Goal: Information Seeking & Learning: Learn about a topic

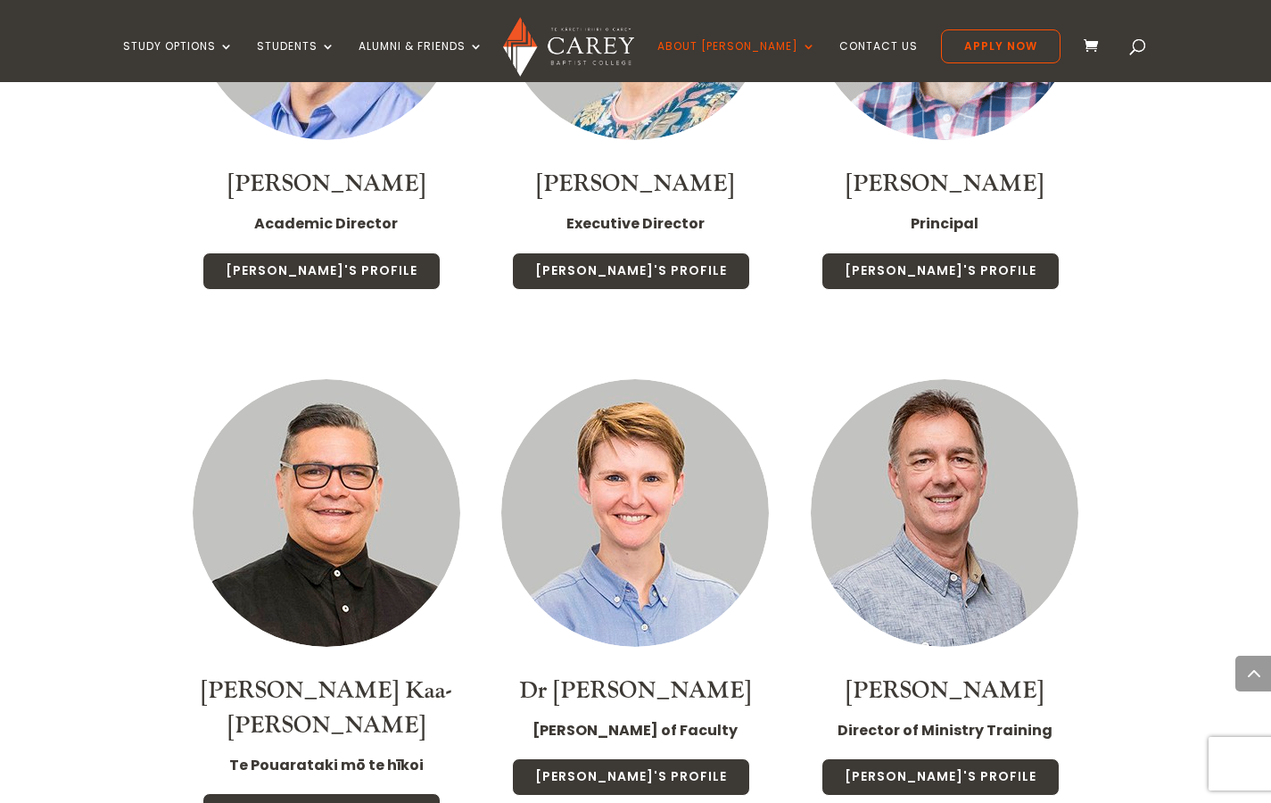
scroll to position [1635, 0]
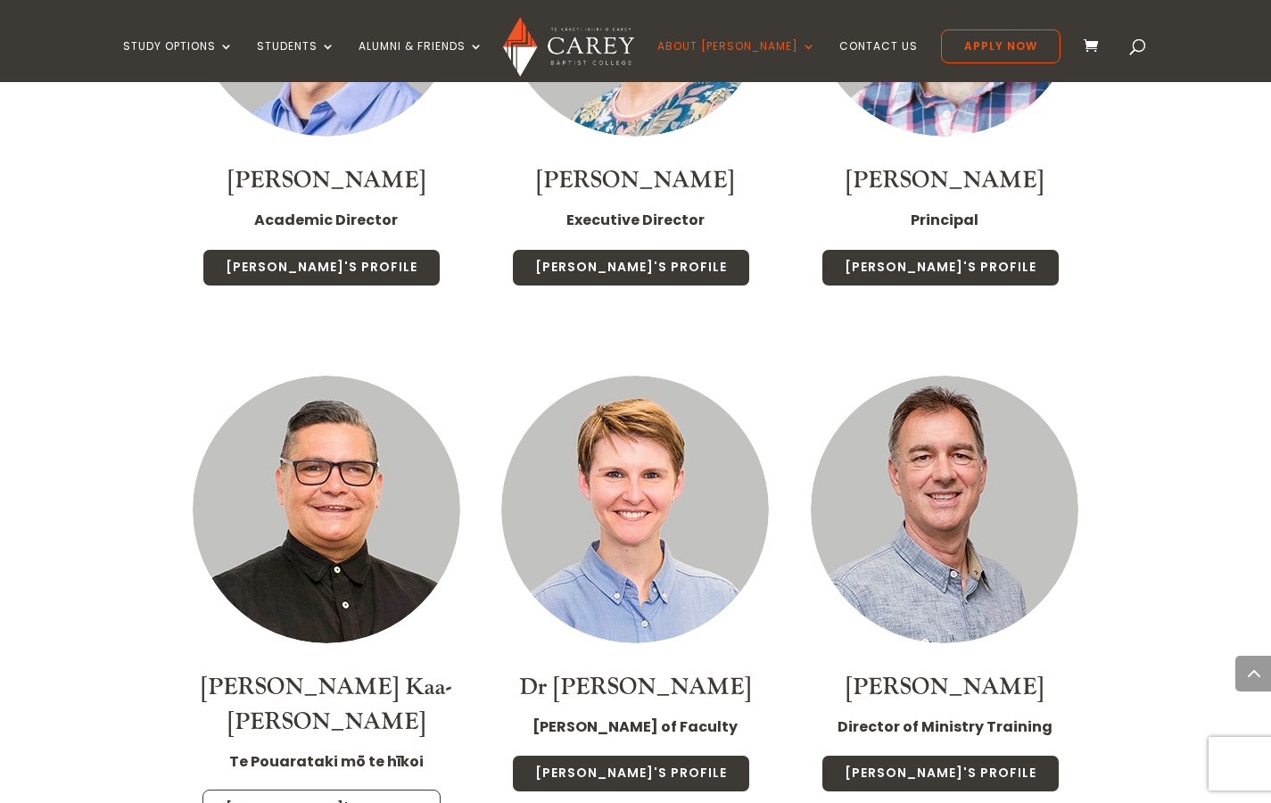
click at [380, 790] on link "[PERSON_NAME]'s Profile" at bounding box center [322, 808] width 238 height 37
click at [283, 560] on img at bounding box center [327, 510] width 268 height 268
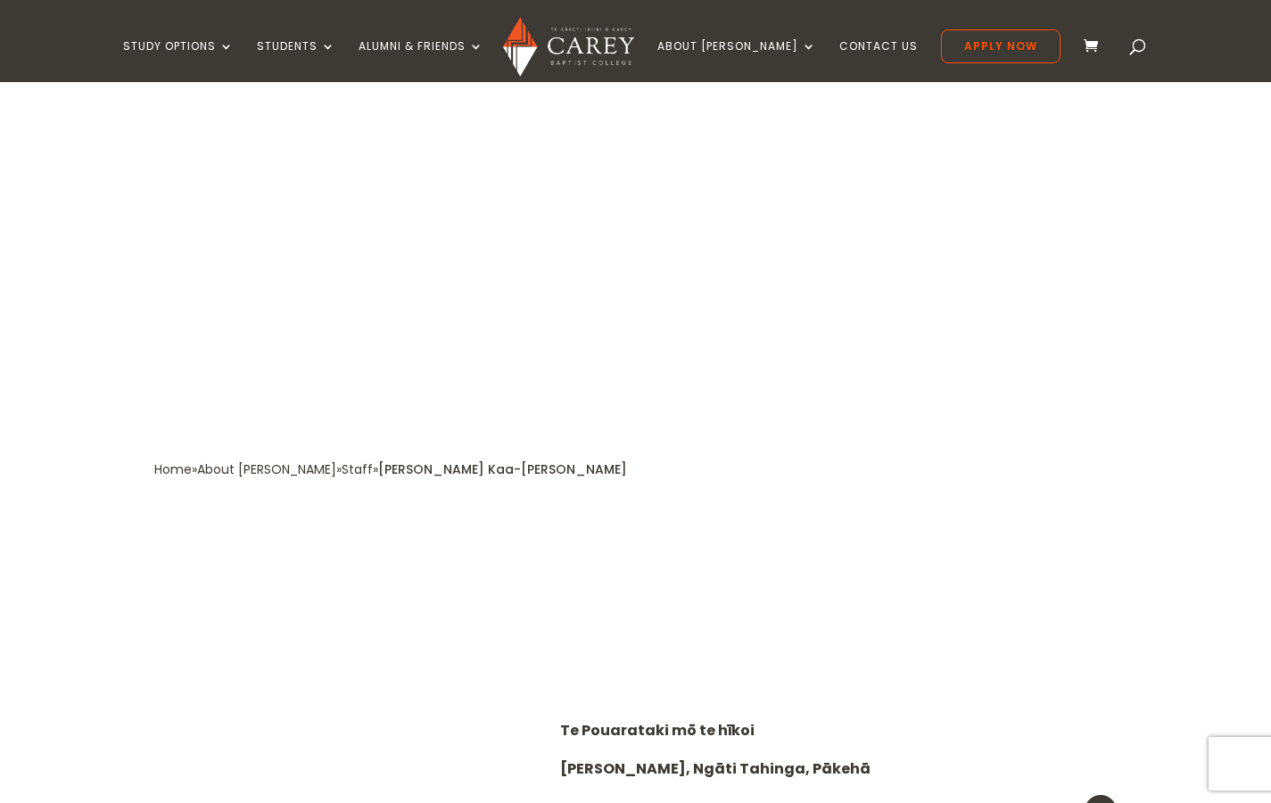
click at [339, 742] on img at bounding box center [330, 771] width 319 height 425
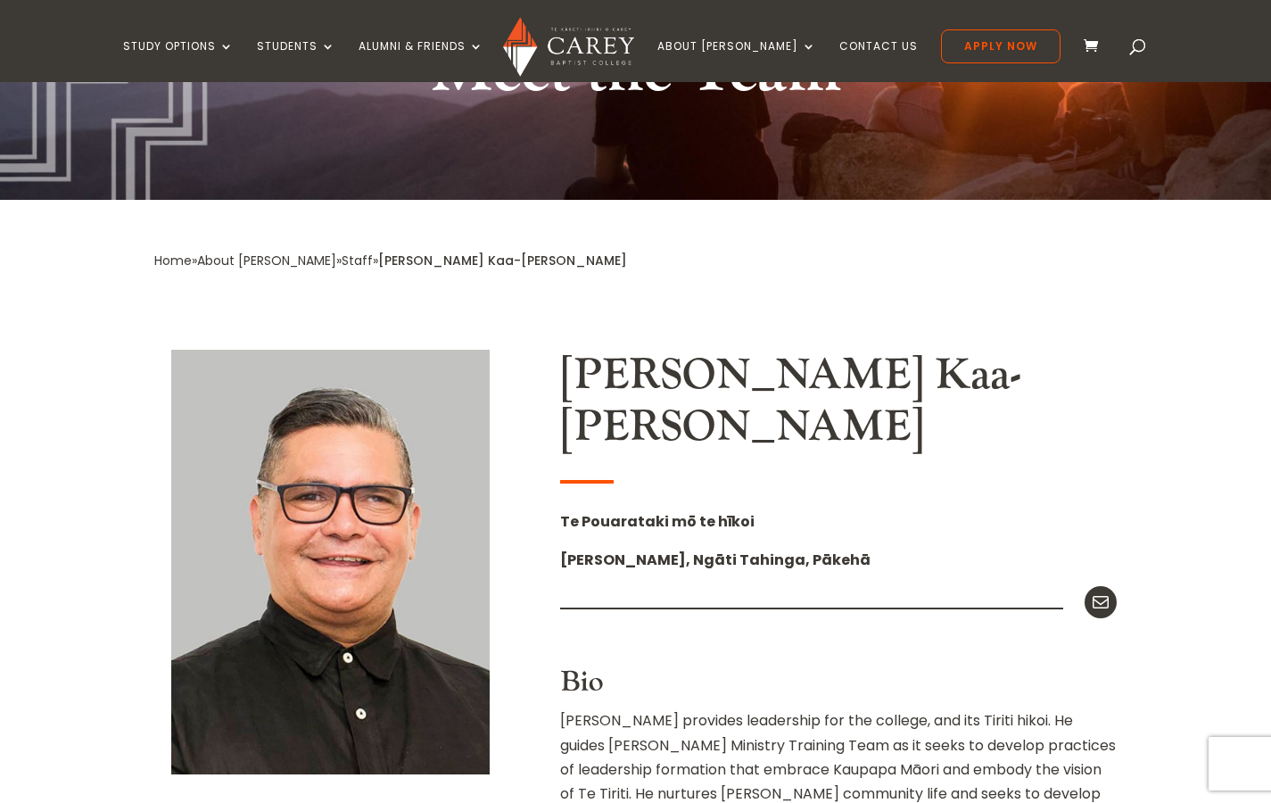
scroll to position [238, 0]
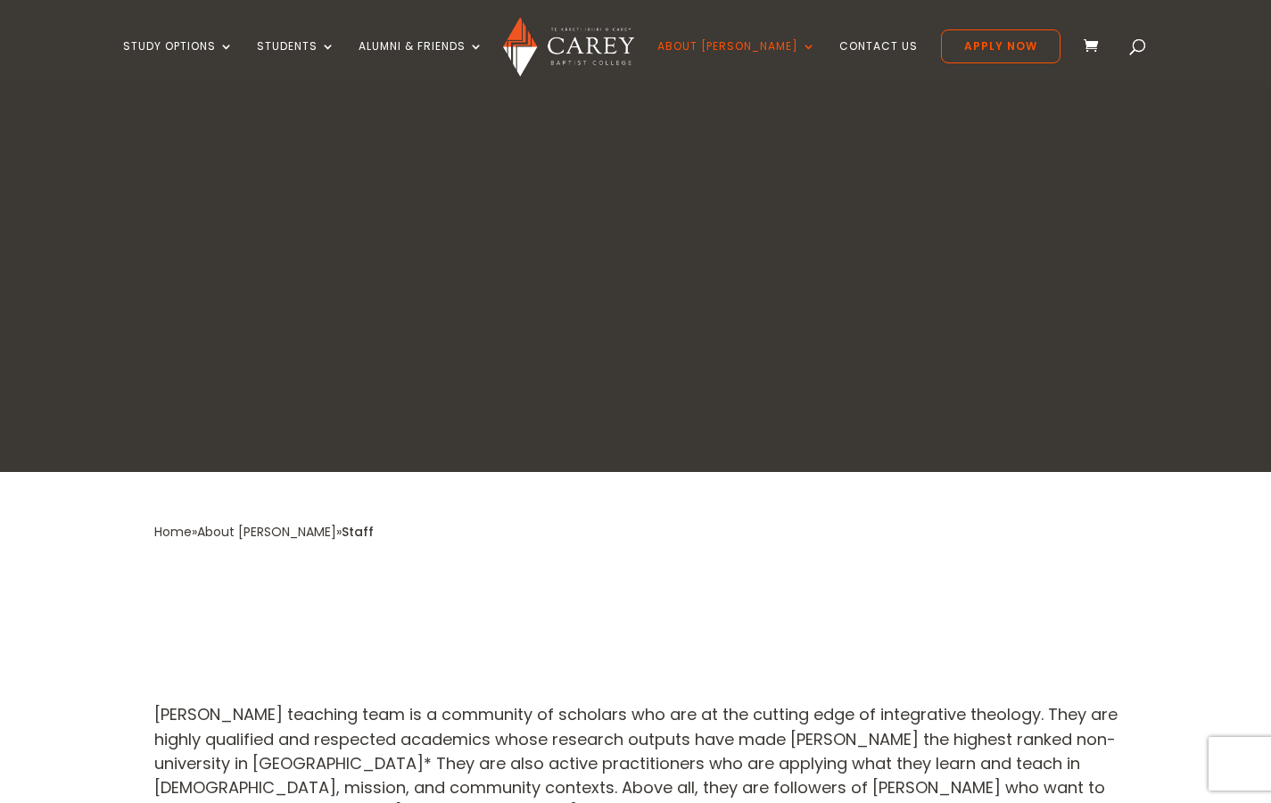
scroll to position [1635, 0]
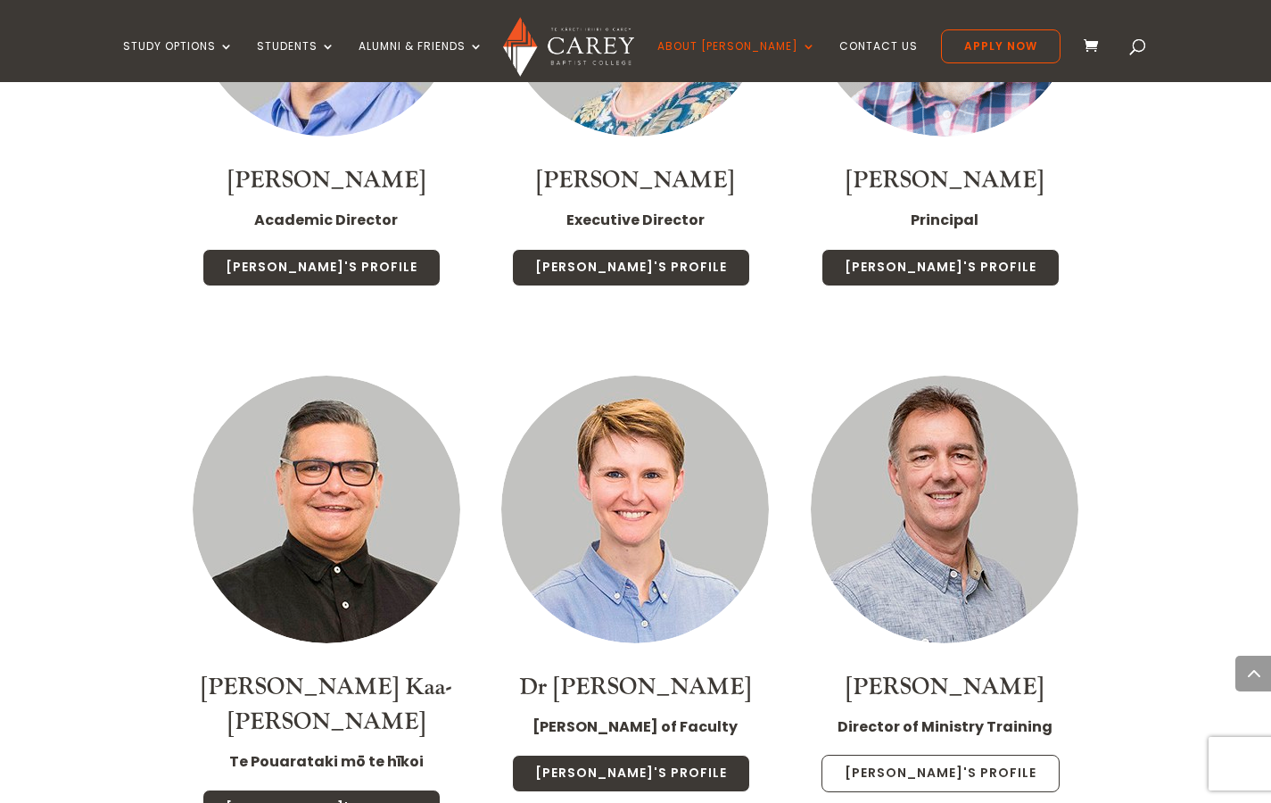
click at [941, 755] on link "Jonny's Profile" at bounding box center [941, 773] width 238 height 37
click at [890, 518] on img at bounding box center [945, 510] width 268 height 268
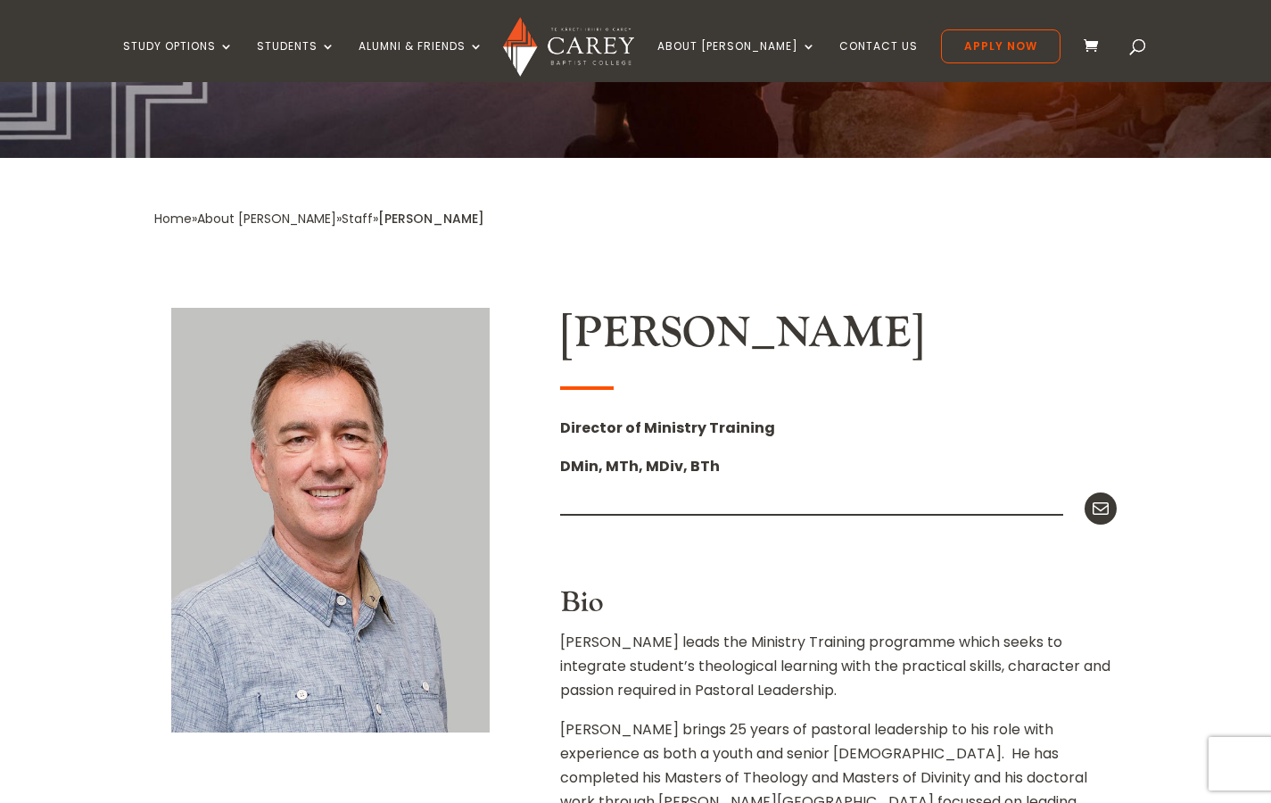
scroll to position [260, 0]
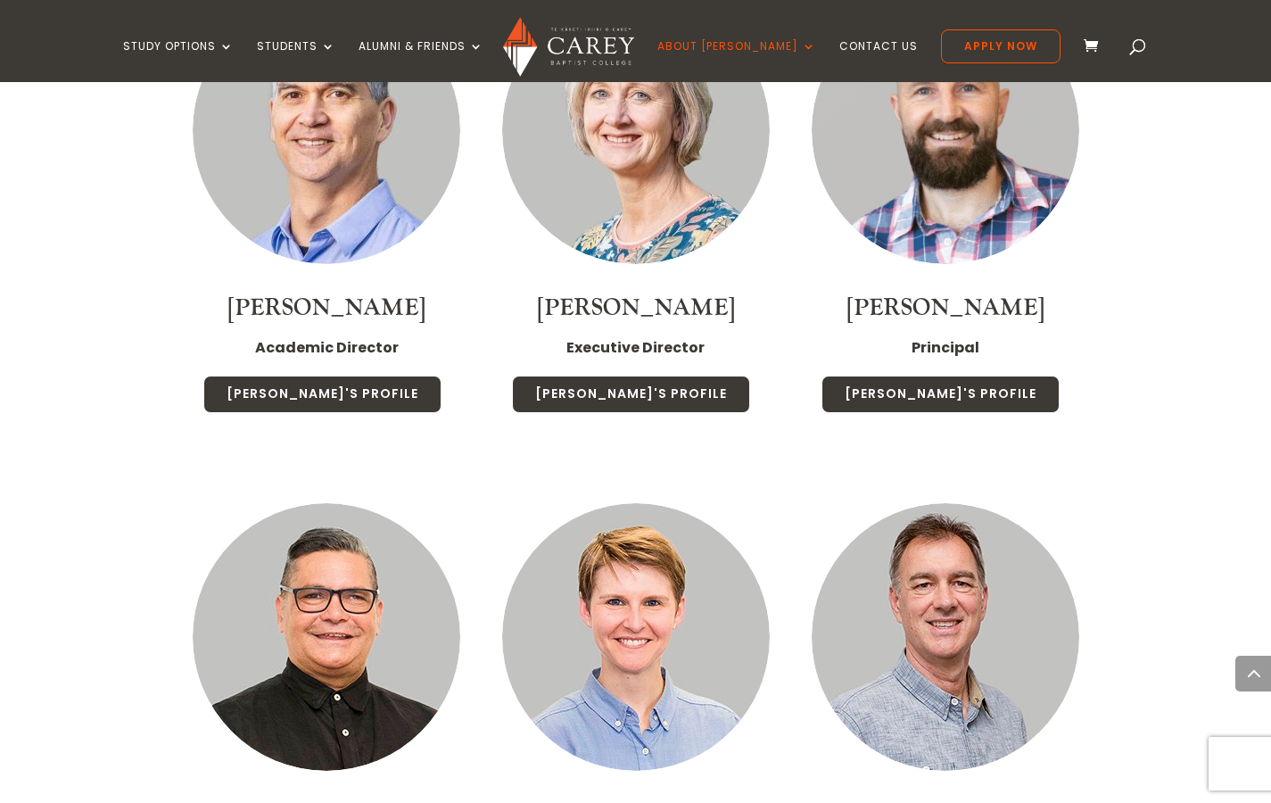
scroll to position [1635, 0]
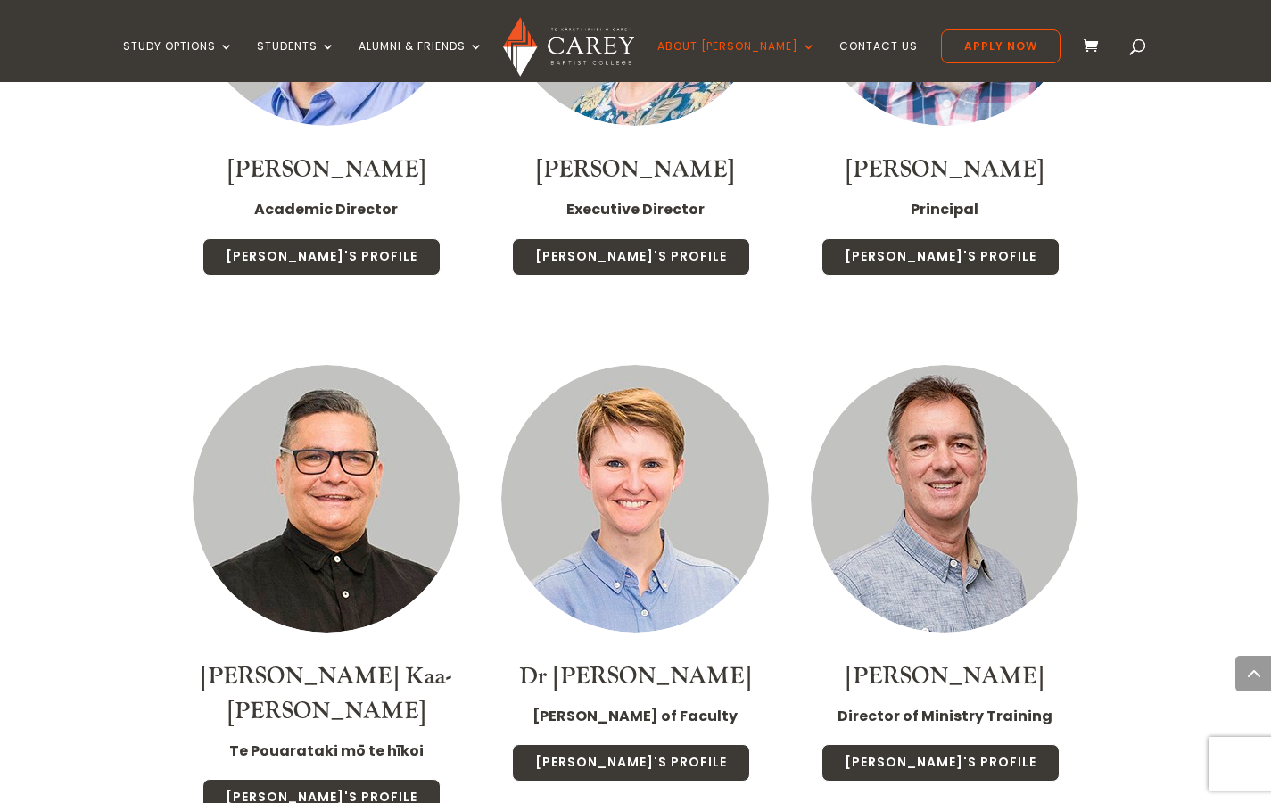
click at [630, 467] on img at bounding box center [635, 499] width 268 height 268
click at [638, 548] on img at bounding box center [635, 499] width 268 height 268
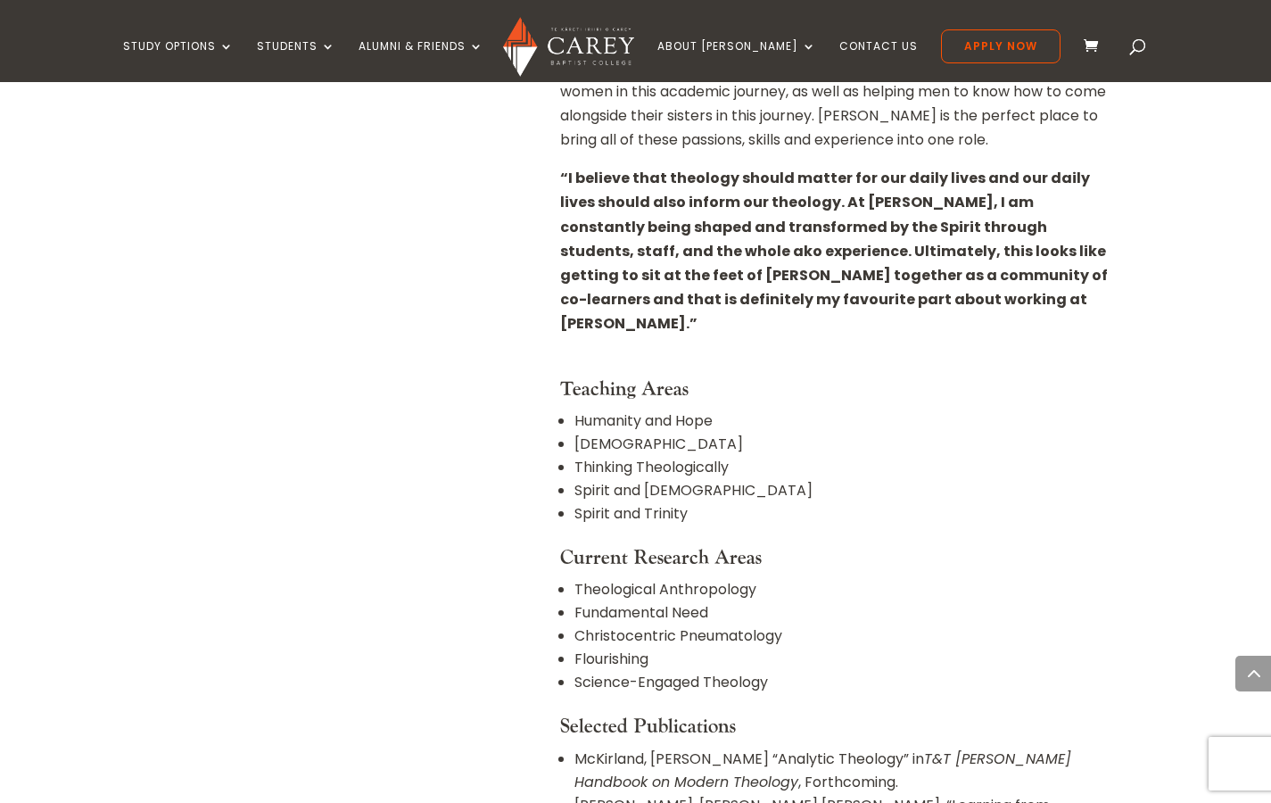
scroll to position [1247, 0]
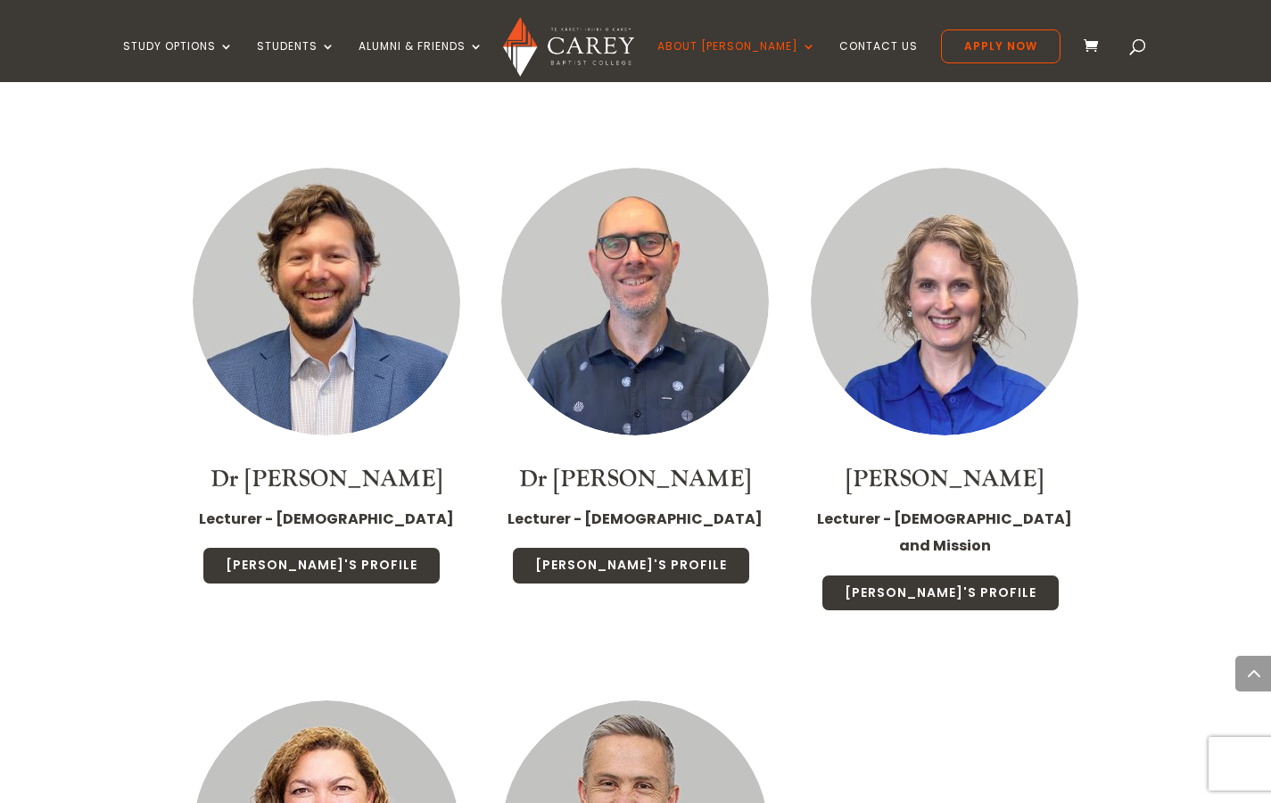
scroll to position [3574, 0]
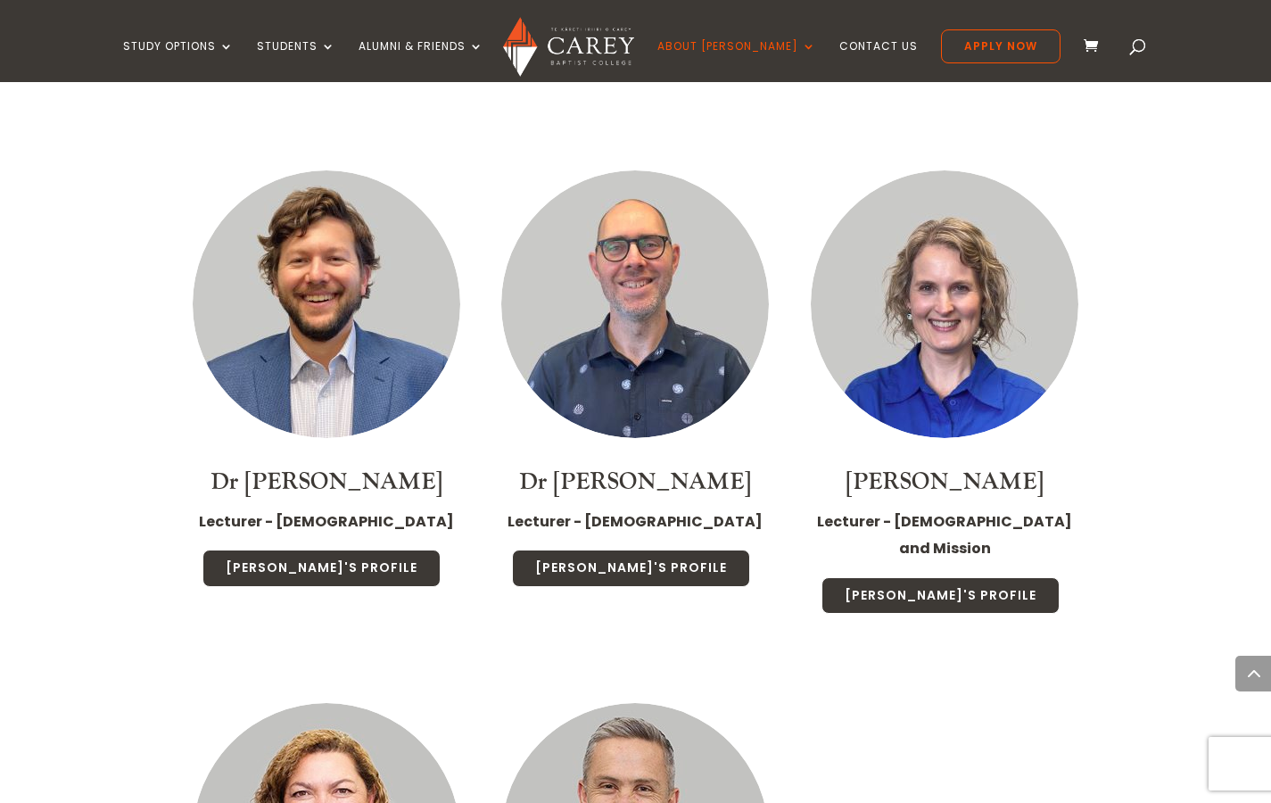
click at [976, 297] on img at bounding box center [945, 304] width 268 height 268
click at [941, 256] on img at bounding box center [945, 304] width 268 height 268
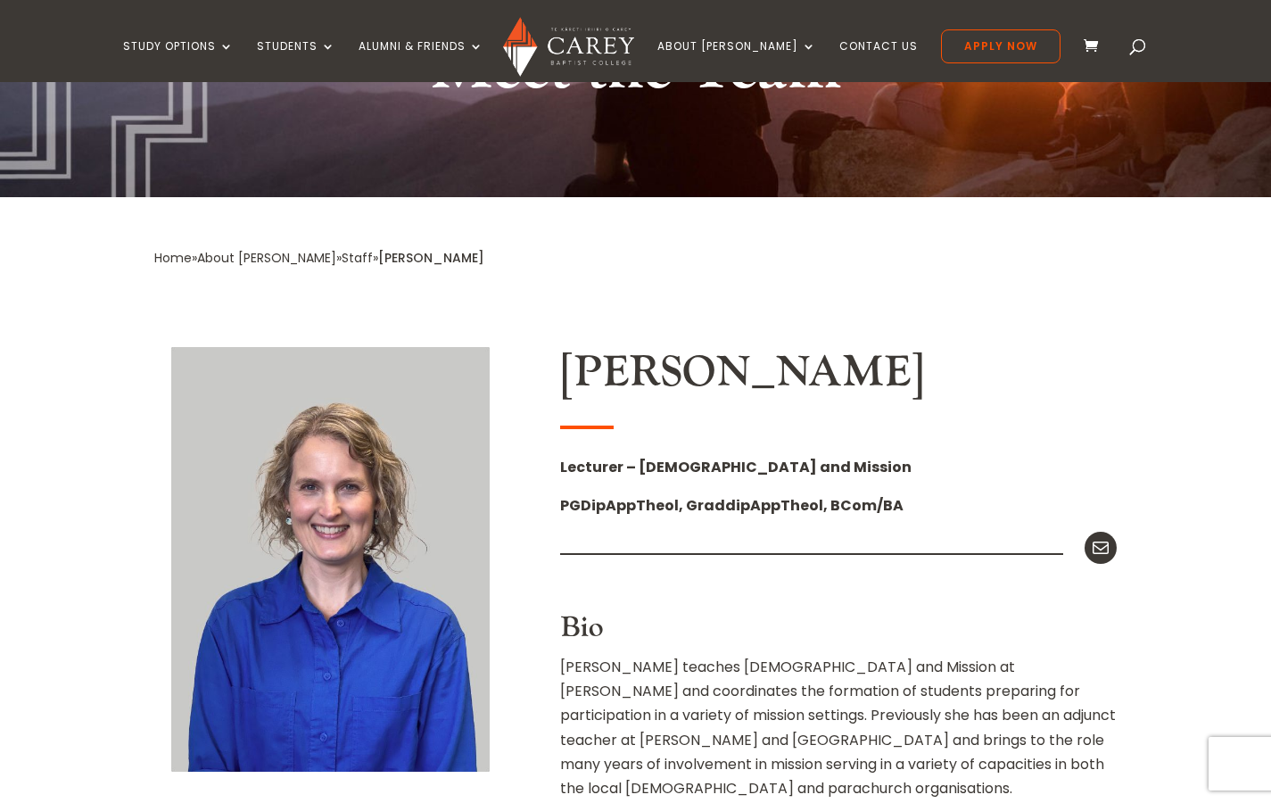
scroll to position [228, 0]
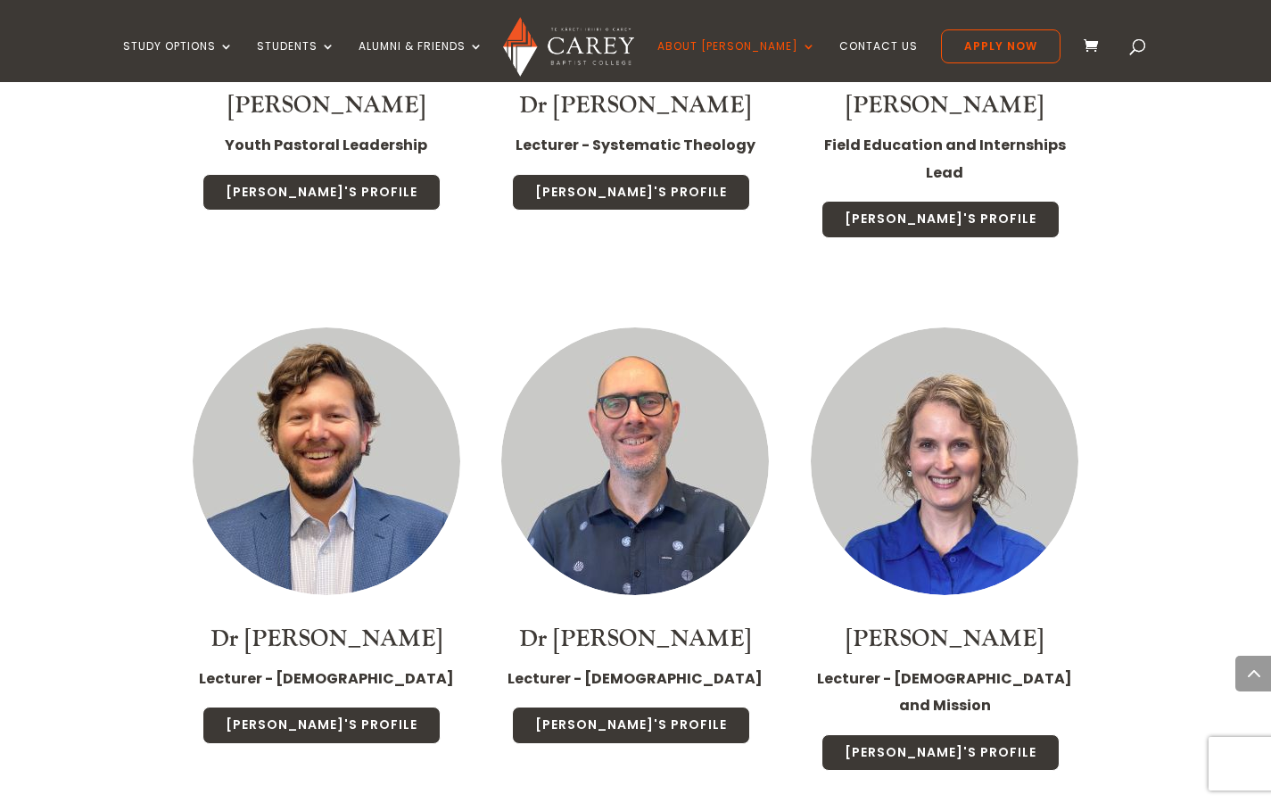
scroll to position [3545, 0]
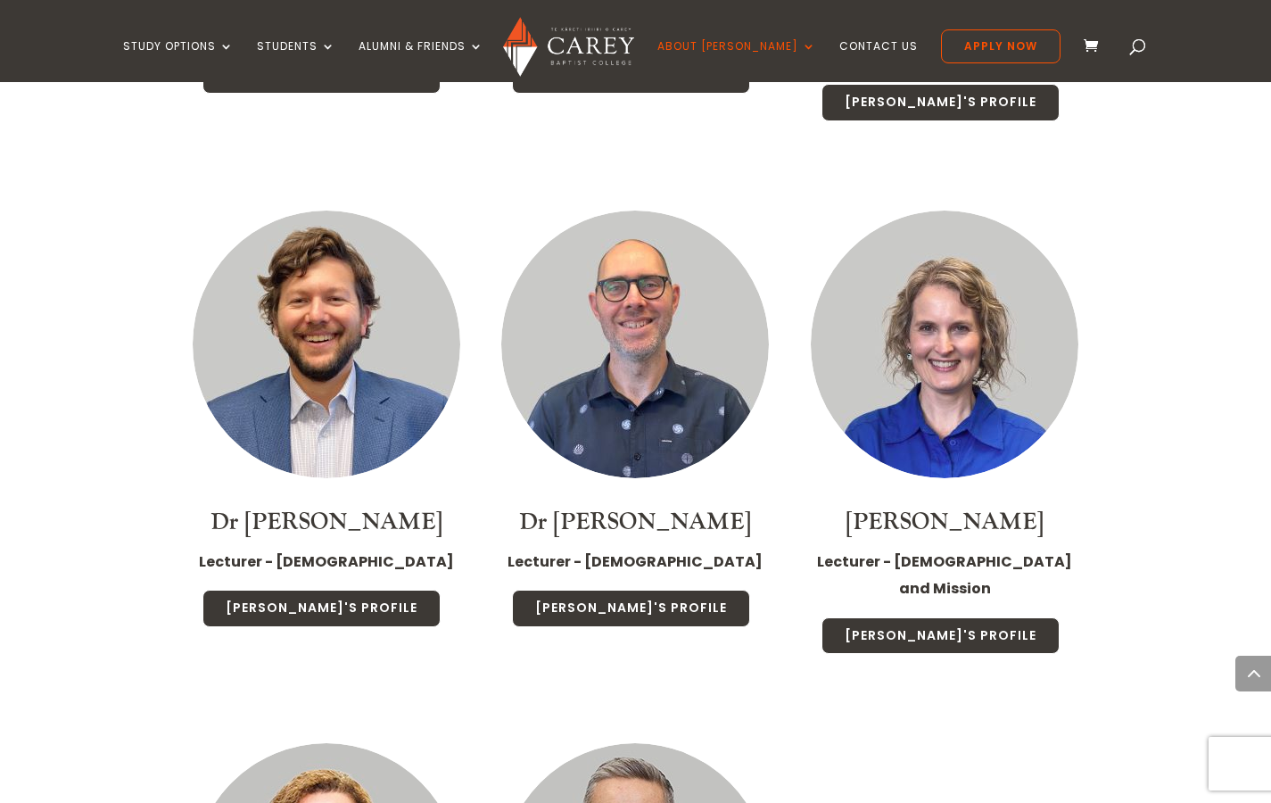
click at [978, 261] on img at bounding box center [945, 345] width 268 height 268
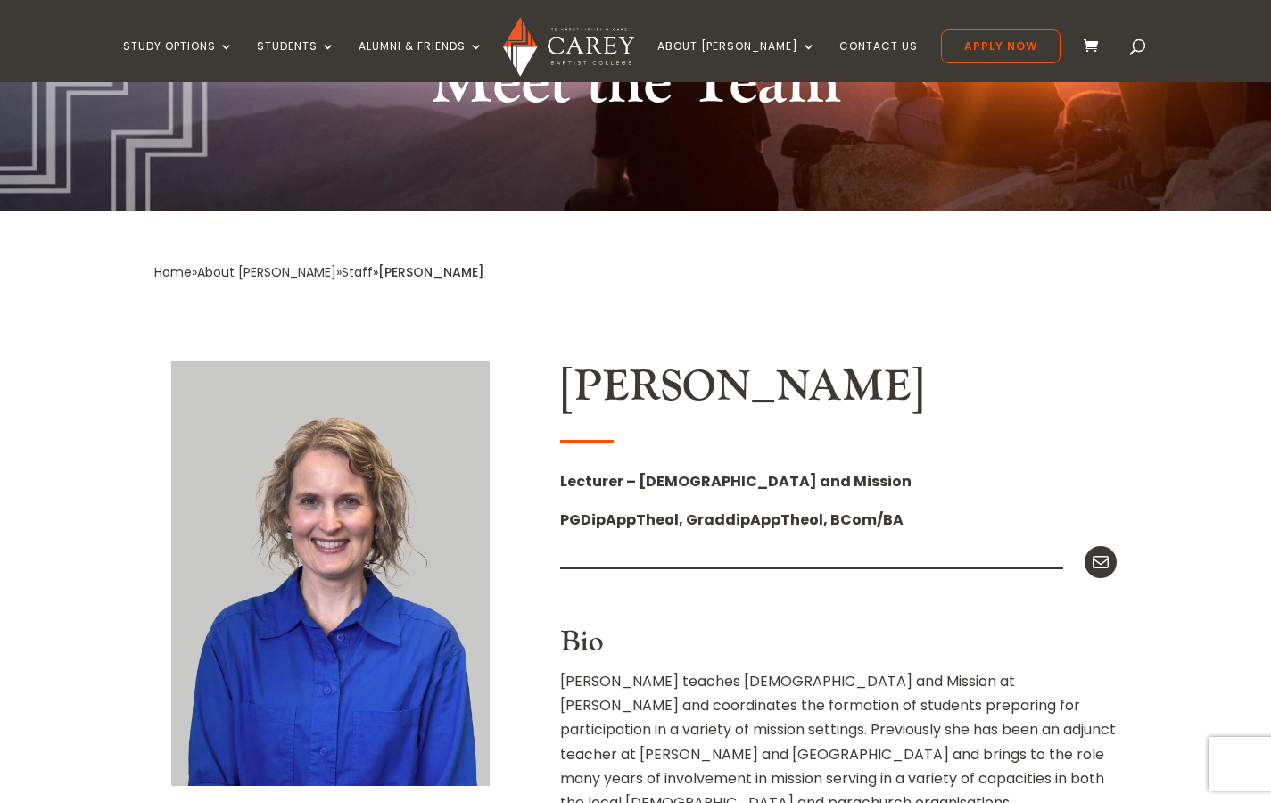
scroll to position [224, 0]
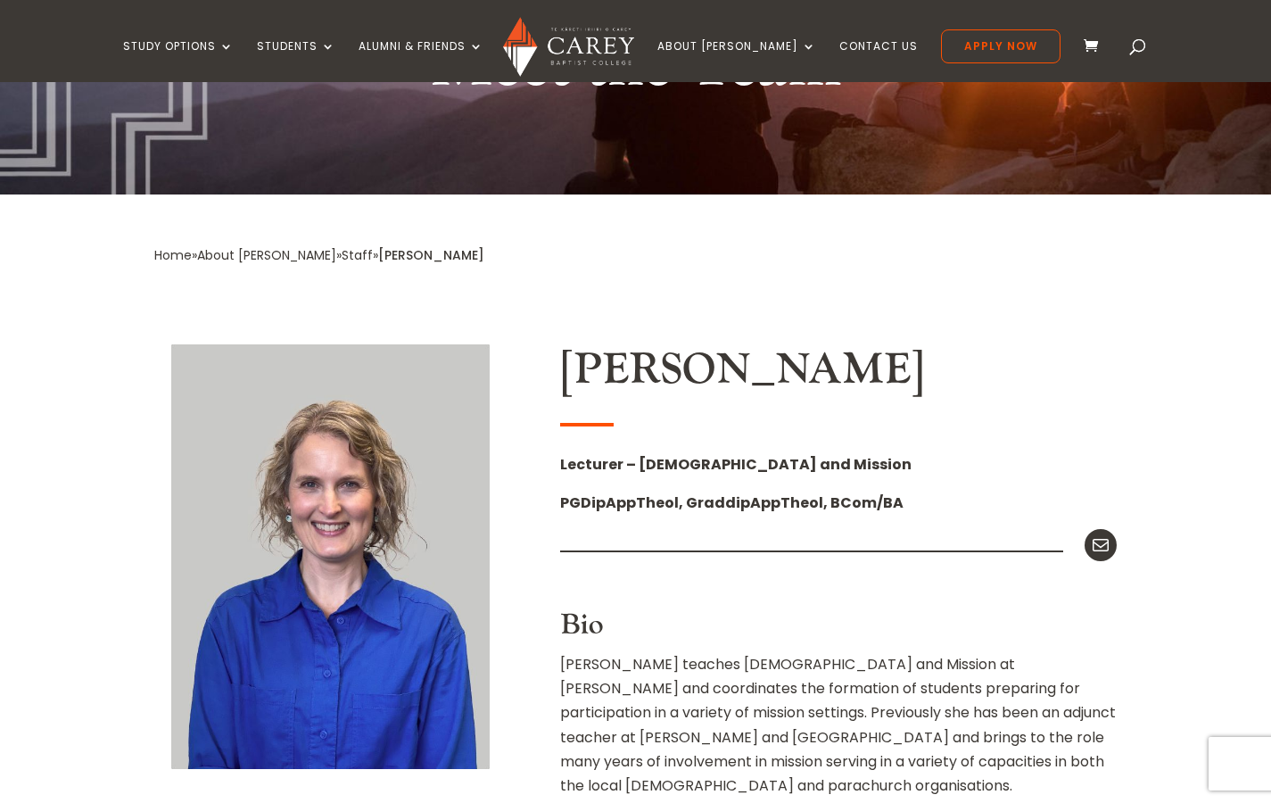
click at [978, 261] on div "Home » About Carey » Staff » Emma Stokes" at bounding box center [636, 269] width 964 height 52
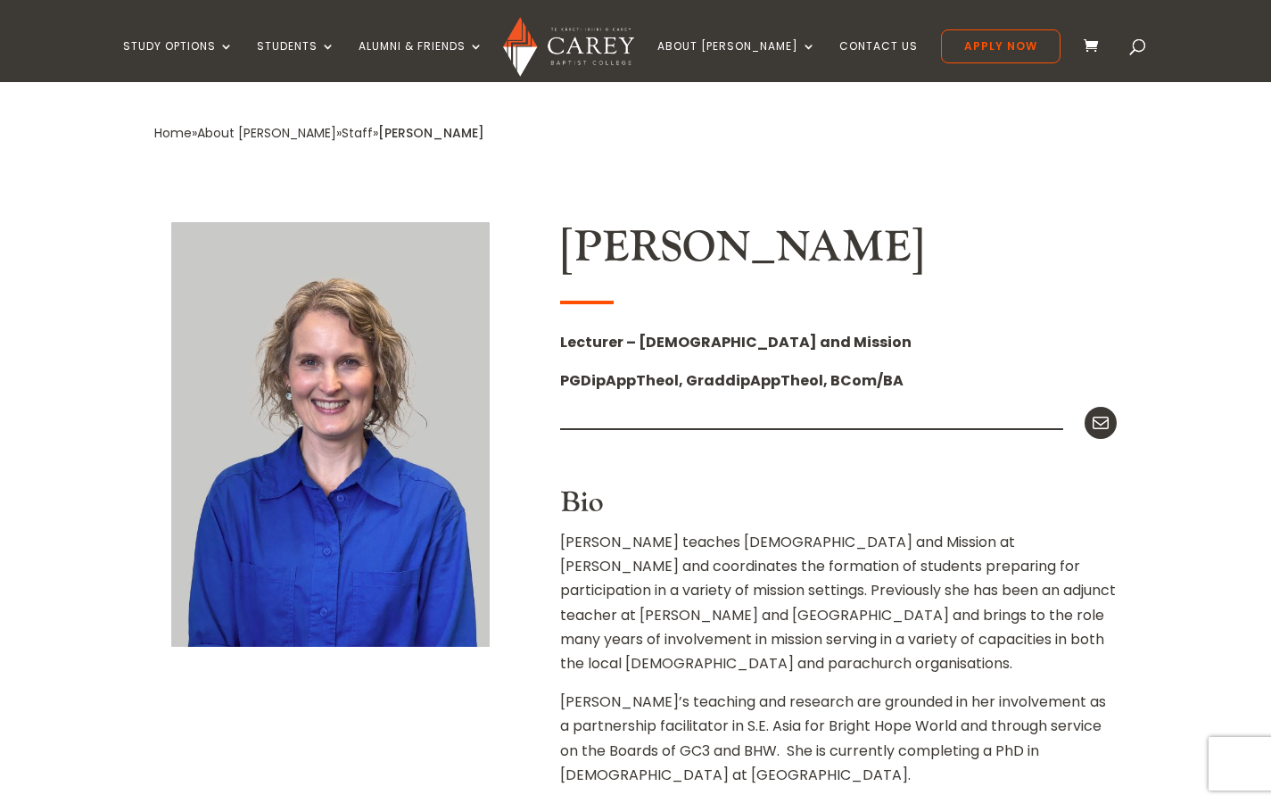
scroll to position [347, 0]
